Goal: Navigation & Orientation: Find specific page/section

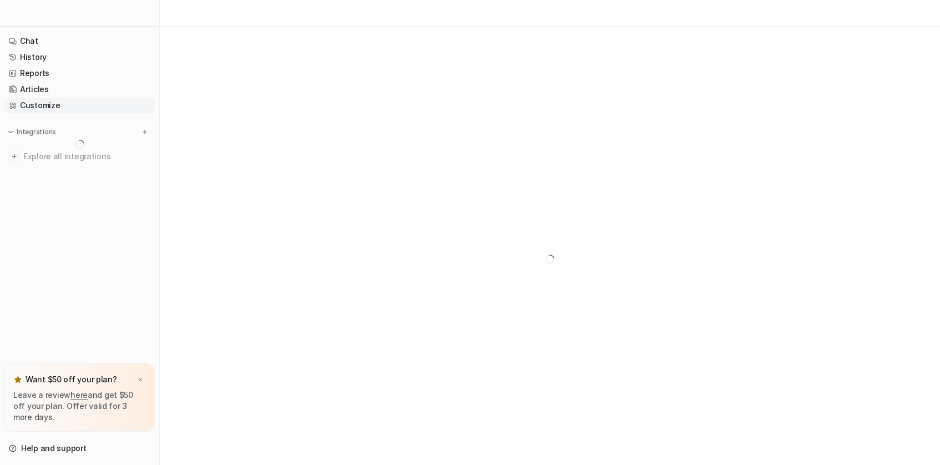
click at [57, 102] on link "Customize" at bounding box center [79, 106] width 150 height 16
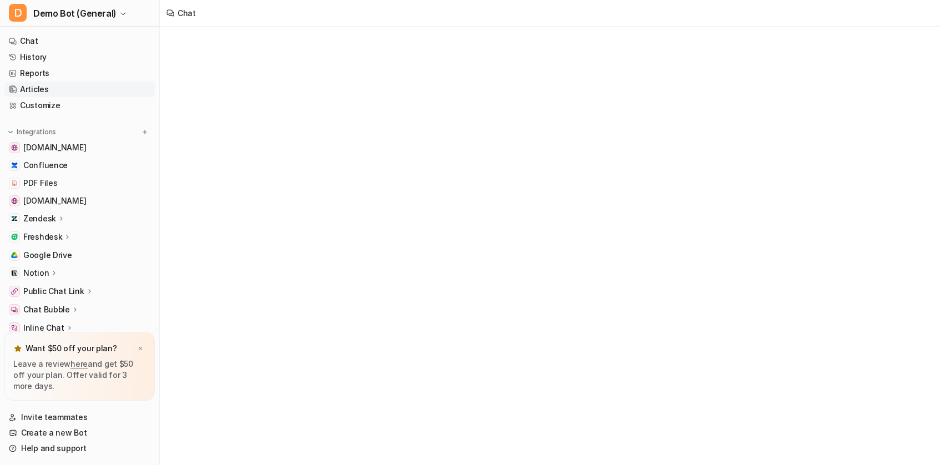
click at [73, 94] on link "Articles" at bounding box center [79, 90] width 150 height 16
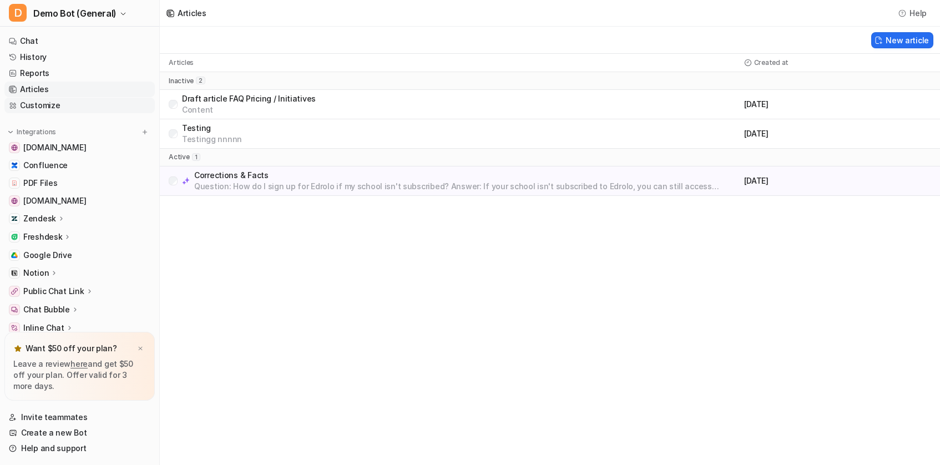
click at [69, 109] on link "Customize" at bounding box center [79, 106] width 150 height 16
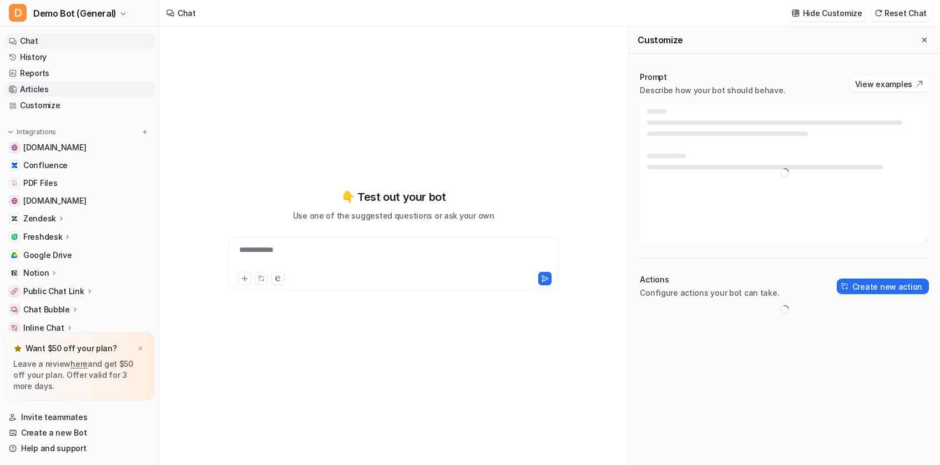
type textarea "**********"
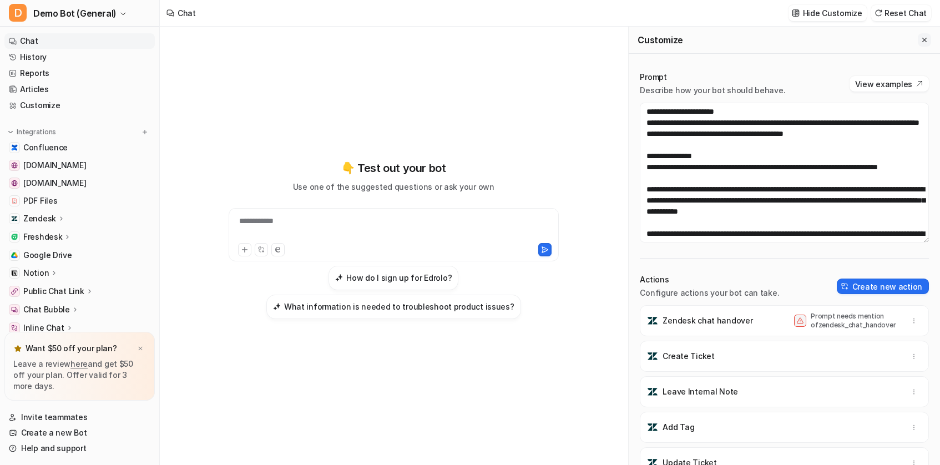
click at [927, 45] on button "Close flyout" at bounding box center [924, 39] width 13 height 13
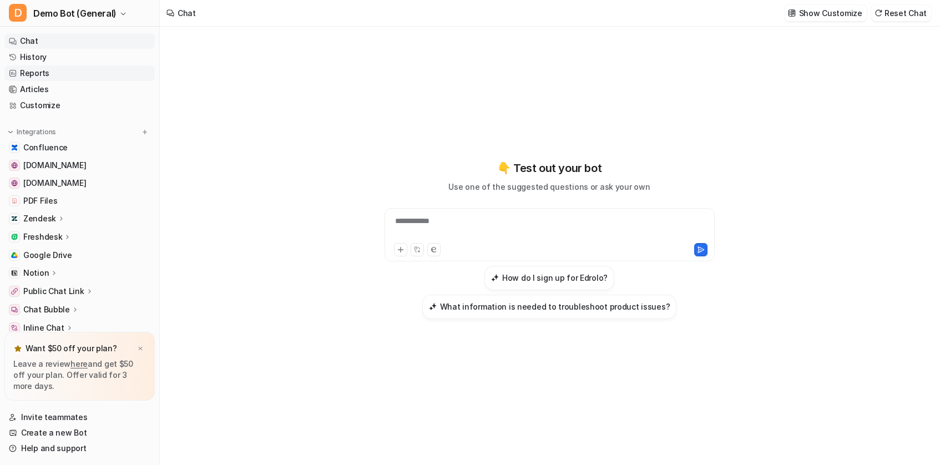
click at [42, 73] on link "Reports" at bounding box center [79, 73] width 150 height 16
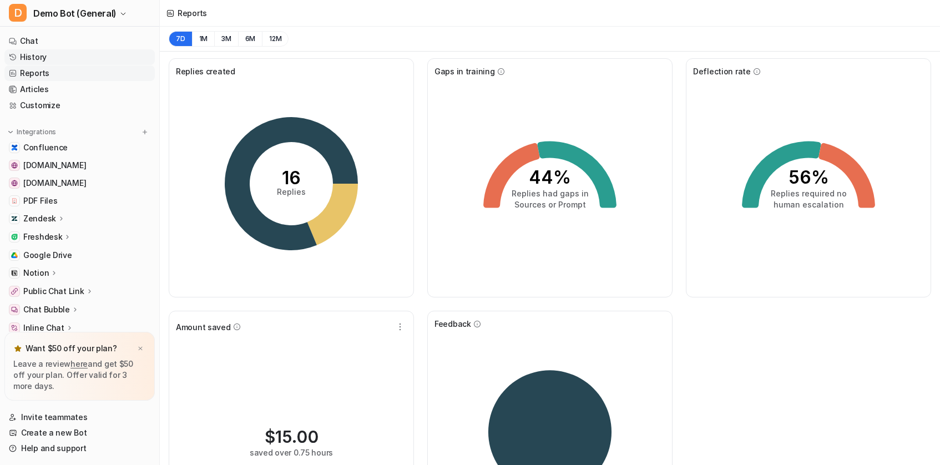
click at [46, 59] on link "History" at bounding box center [79, 57] width 150 height 16
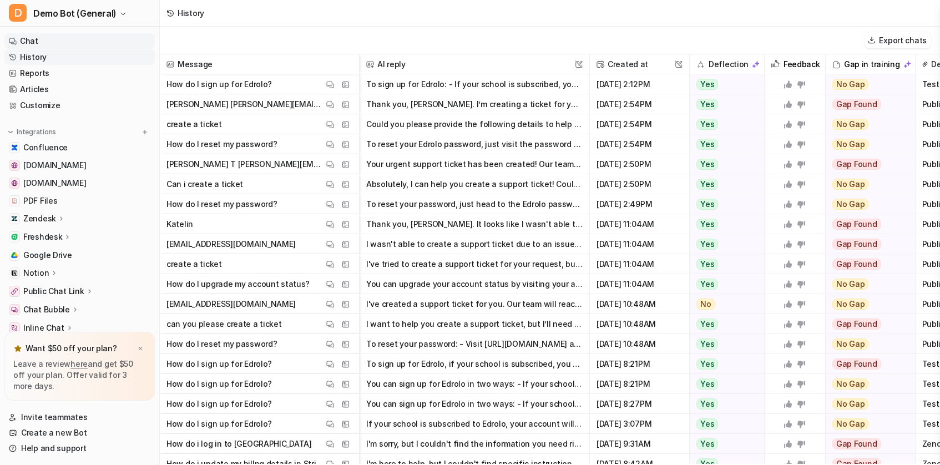
click at [47, 33] on link "Chat" at bounding box center [79, 41] width 150 height 16
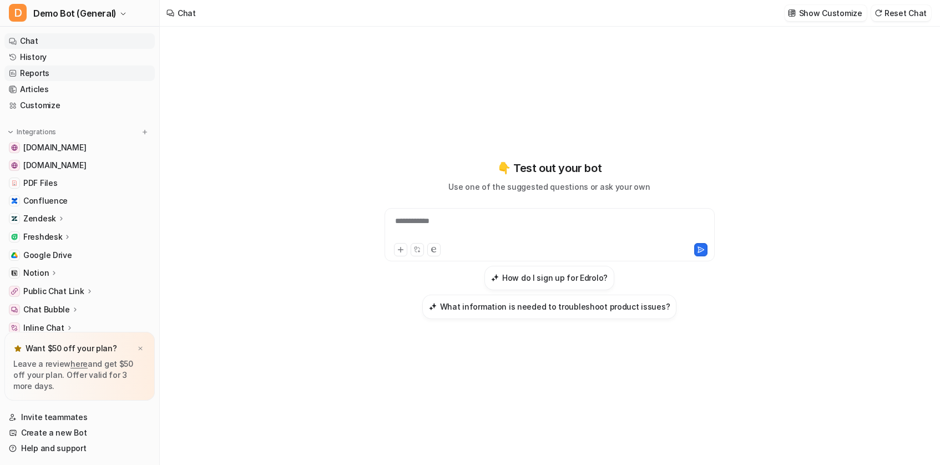
click at [51, 74] on link "Reports" at bounding box center [79, 73] width 150 height 16
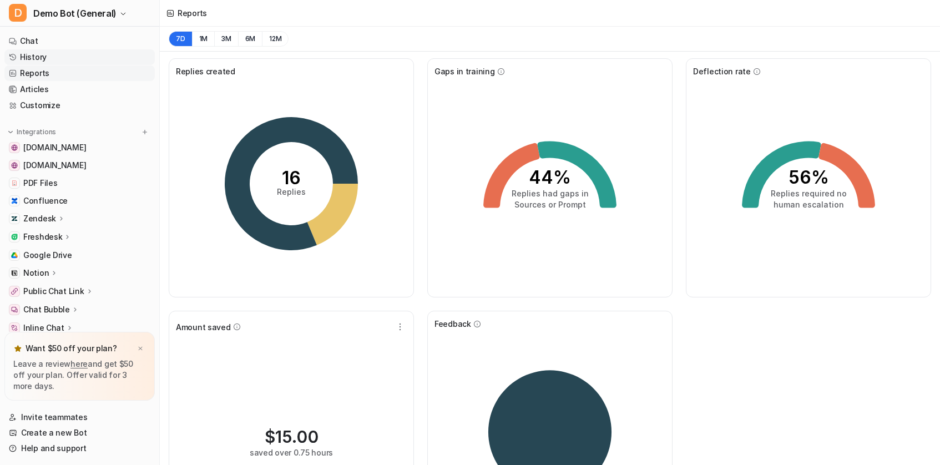
click at [51, 53] on link "History" at bounding box center [79, 57] width 150 height 16
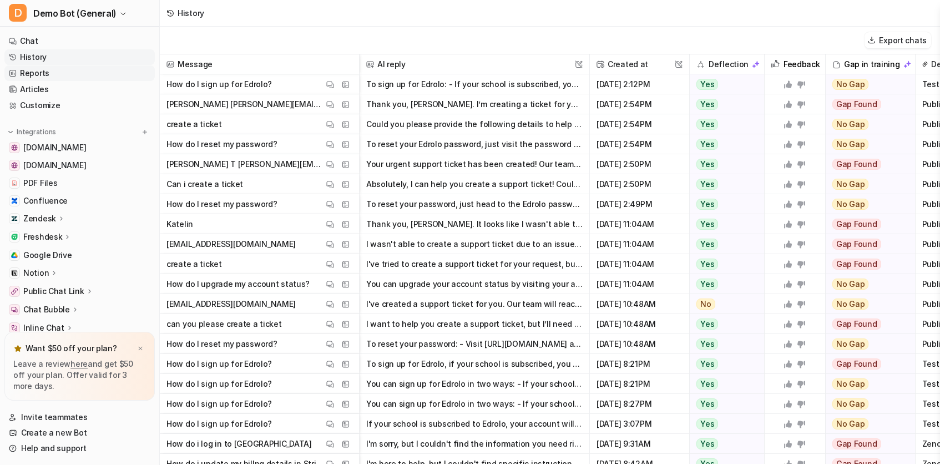
click at [55, 70] on link "Reports" at bounding box center [79, 73] width 150 height 16
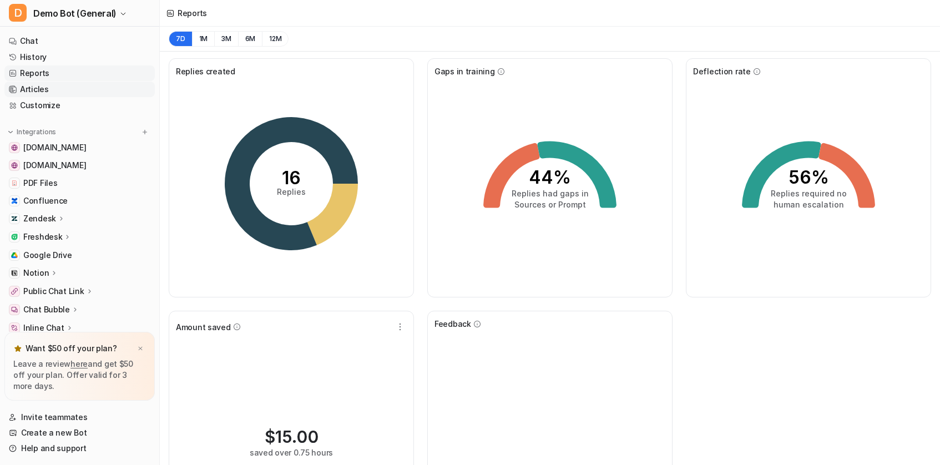
click at [60, 94] on link "Articles" at bounding box center [79, 90] width 150 height 16
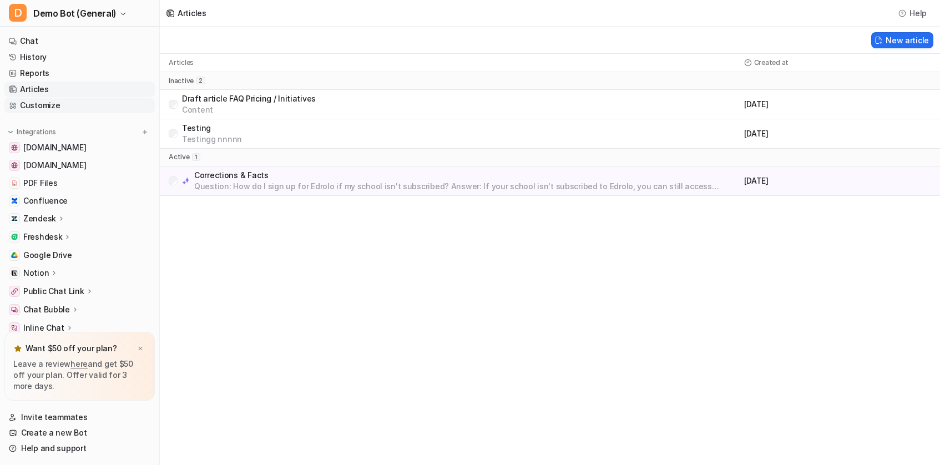
click at [59, 100] on link "Customize" at bounding box center [79, 106] width 150 height 16
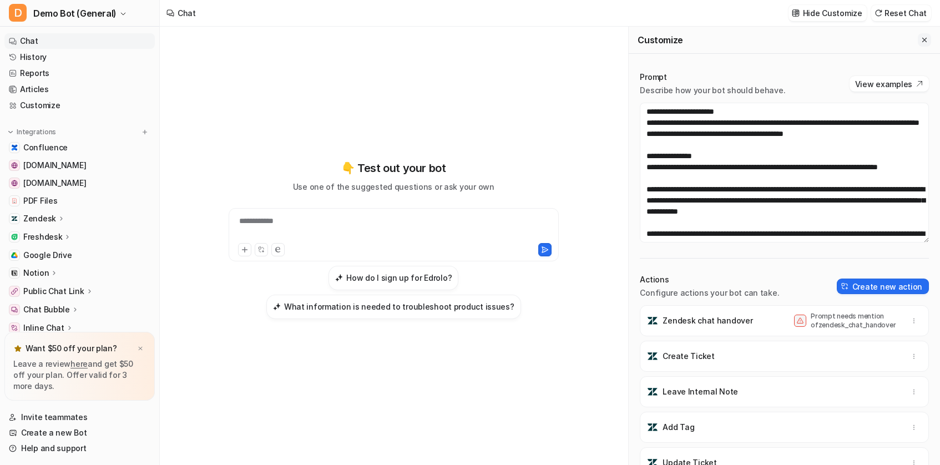
click at [930, 42] on button "Close flyout" at bounding box center [924, 39] width 13 height 13
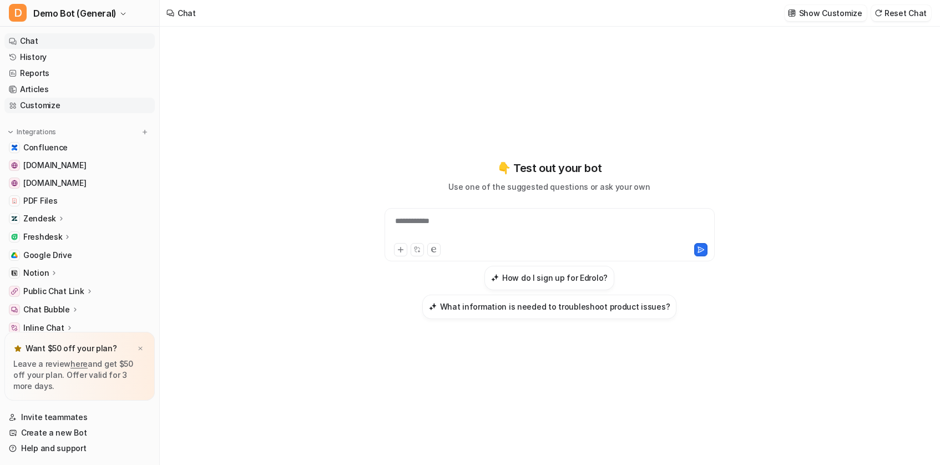
click at [54, 105] on link "Customize" at bounding box center [79, 106] width 150 height 16
